Goal: Use online tool/utility: Use online tool/utility

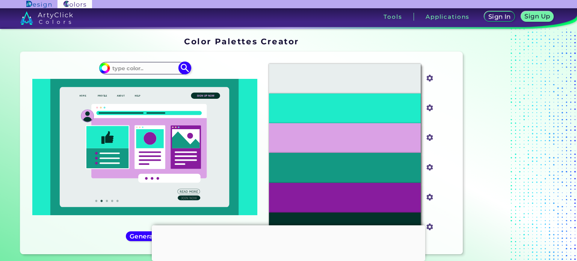
click at [146, 67] on input at bounding box center [145, 68] width 70 height 10
paste input "107A82"
type input "107A82"
click at [182, 67] on img at bounding box center [184, 68] width 13 height 13
type input "#000000"
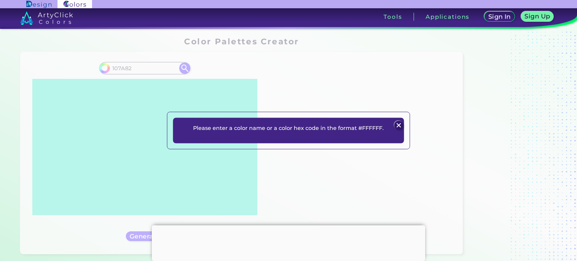
click at [400, 125] on img at bounding box center [398, 125] width 9 height 9
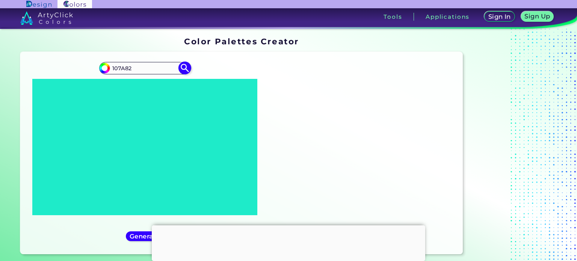
click at [111, 69] on input "107A82" at bounding box center [145, 68] width 70 height 10
type input "#107A82"
click at [180, 69] on img at bounding box center [184, 68] width 13 height 13
type input "#107a82"
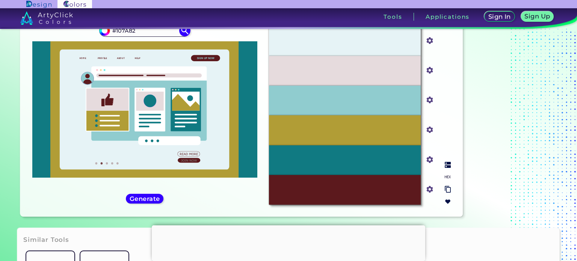
scroll to position [86, 0]
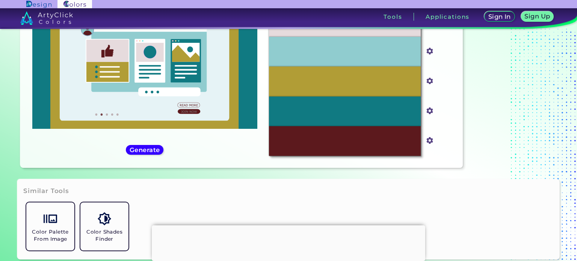
click at [285, 225] on div at bounding box center [288, 225] width 273 height 0
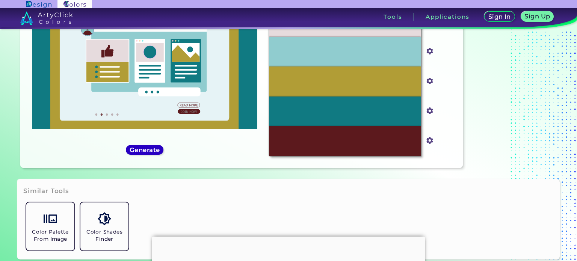
click at [142, 149] on h5 "Generate" at bounding box center [144, 150] width 29 height 6
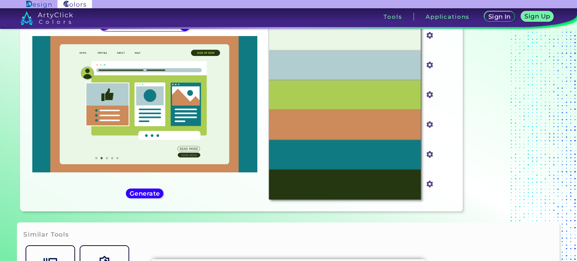
scroll to position [38, 0]
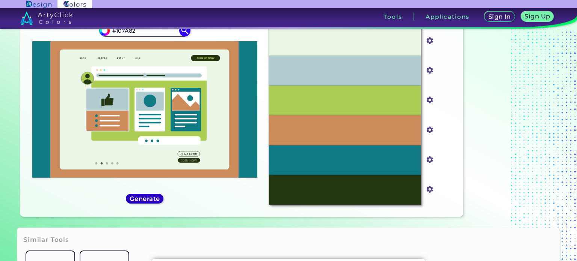
click at [150, 201] on h5 "Generate" at bounding box center [144, 199] width 27 height 6
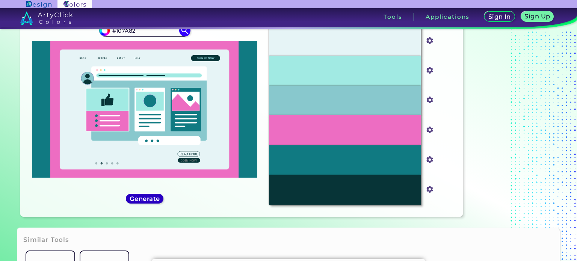
click at [150, 199] on h5 "Generate" at bounding box center [144, 199] width 27 height 6
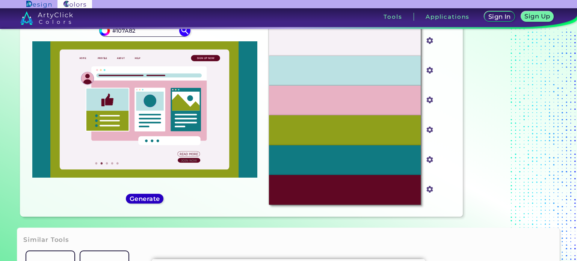
click at [150, 199] on h5 "Generate" at bounding box center [144, 199] width 27 height 6
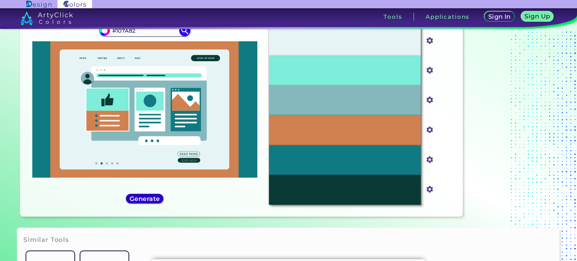
click at [150, 199] on h5 "Generate" at bounding box center [144, 199] width 27 height 6
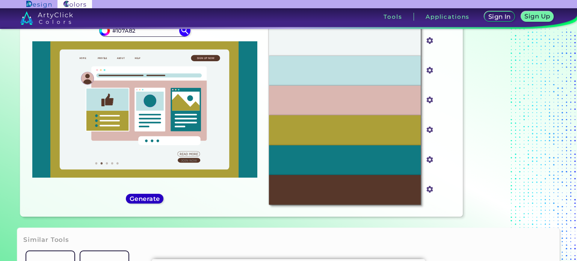
click at [150, 199] on h5 "Generate" at bounding box center [144, 199] width 27 height 6
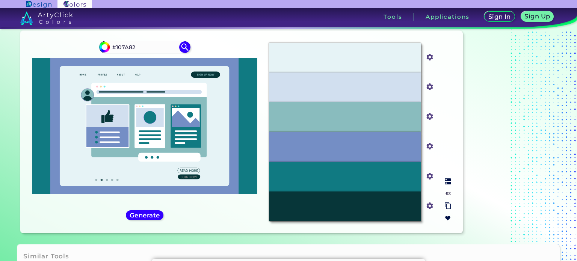
scroll to position [0, 0]
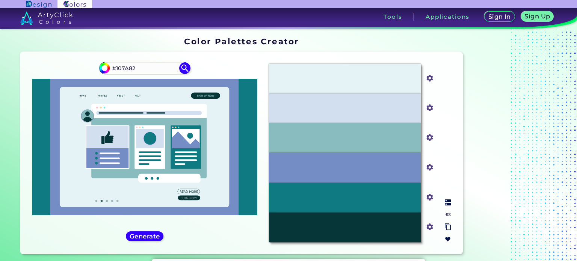
click at [330, 81] on div "#E6F3F6" at bounding box center [345, 79] width 152 height 30
click at [447, 202] on img at bounding box center [448, 202] width 6 height 6
click at [448, 213] on img at bounding box center [448, 214] width 6 height 6
drag, startPoint x: 364, startPoint y: 80, endPoint x: 324, endPoint y: 80, distance: 39.1
click at [324, 80] on div "#E6F3F6" at bounding box center [345, 79] width 152 height 30
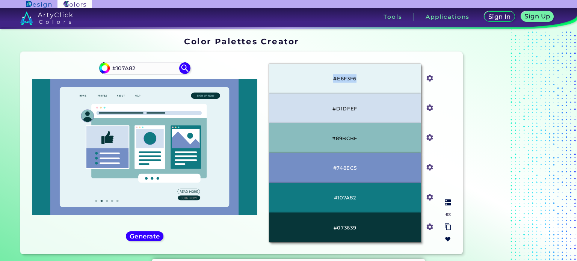
copy p "#E6F3F6"
click at [347, 108] on p "#D1DFEF" at bounding box center [344, 108] width 25 height 8
copy p "D1DFEF"
click at [344, 169] on p "#748EC5" at bounding box center [345, 168] width 24 height 8
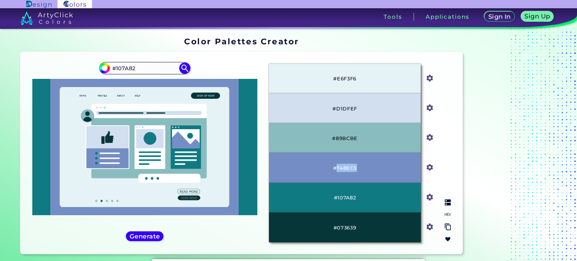
click at [344, 169] on p "#748EC5" at bounding box center [345, 168] width 24 height 8
copy p "748EC5"
click at [342, 139] on p "#89BCBE" at bounding box center [345, 138] width 26 height 8
copy p "89BCBE"
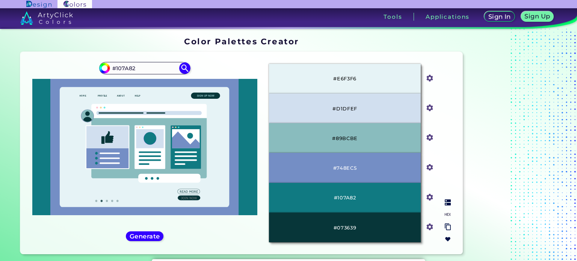
click at [347, 198] on p "#107A82" at bounding box center [345, 197] width 22 height 8
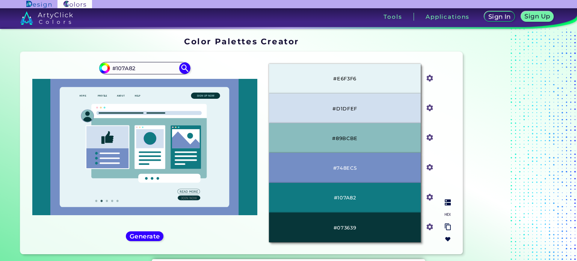
click at [347, 226] on p "#073639" at bounding box center [344, 227] width 23 height 8
copy p "073639"
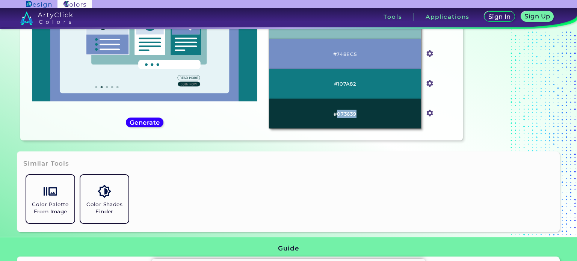
scroll to position [150, 0]
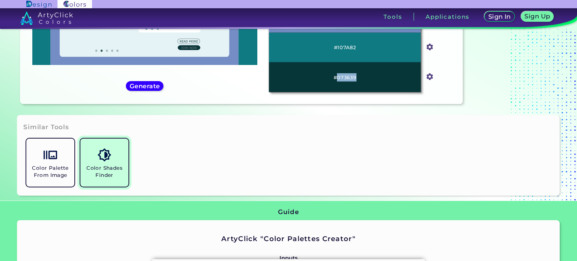
click at [113, 164] on link "Color Shades Finder" at bounding box center [104, 163] width 54 height 54
